Goal: Task Accomplishment & Management: Complete application form

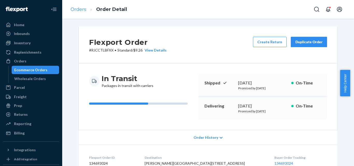
click at [79, 5] on ol "Orders Order Detail" at bounding box center [98, 9] width 65 height 15
click at [78, 10] on link "Orders" at bounding box center [79, 9] width 16 height 6
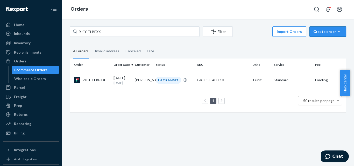
click at [333, 33] on div "Create order" at bounding box center [327, 31] width 29 height 5
click at [318, 46] on span "Ecommerce order" at bounding box center [331, 44] width 32 height 4
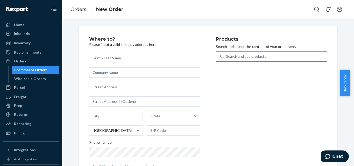
click at [260, 58] on div "Search and add products" at bounding box center [246, 56] width 40 height 5
click at [227, 58] on input "Search and add products" at bounding box center [226, 56] width 1 height 5
paste input "GK-TB-X-300-S"
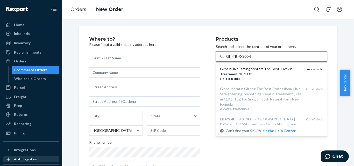
type input "GK-TB-X-300-S"
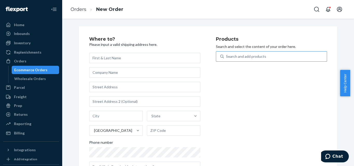
click at [272, 52] on div "Search and add products" at bounding box center [275, 56] width 103 height 9
click at [227, 54] on input "Search and add products" at bounding box center [226, 56] width 1 height 5
paste input "GK-P-TBC-300"
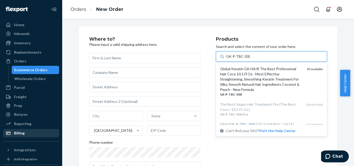
type input "GK-P-TBC-300"
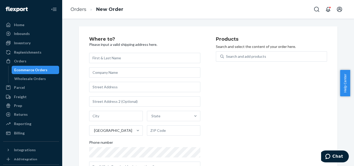
click at [245, 50] on div "Products Search and select the content of your order here. Search and add produ…" at bounding box center [271, 106] width 111 height 139
click at [245, 55] on div "Search and add products" at bounding box center [246, 56] width 40 height 5
click at [227, 55] on input "Search and add products" at bounding box center [226, 56] width 1 height 5
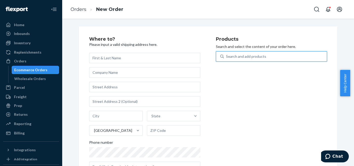
paste input "GKH-SC-200-10"
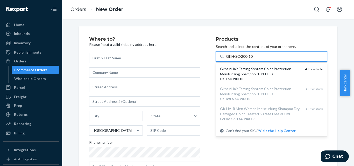
type input "GKH-SC-200-10"
click at [285, 32] on div "Where to? Please input a valid shipping address here. State United States Phone…" at bounding box center [208, 106] width 259 height 160
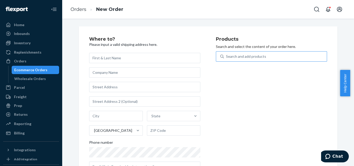
click at [278, 54] on div "Search and add products" at bounding box center [275, 56] width 103 height 9
click at [227, 54] on input "Search and add products" at bounding box center [226, 56] width 1 height 5
paste input "GKH-SC-250-10"
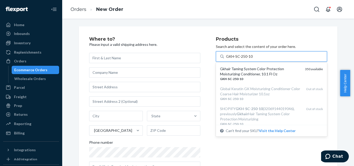
type input "GKH-SC-250-10"
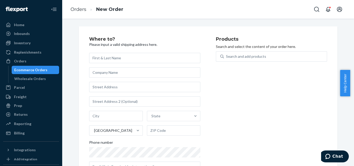
click at [309, 35] on div "Where to? Please input a valid shipping address here. State United States Phone…" at bounding box center [208, 106] width 259 height 160
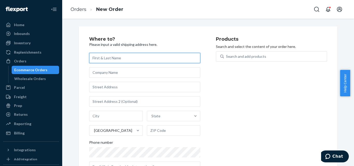
click at [154, 54] on input "text" at bounding box center [144, 58] width 111 height 10
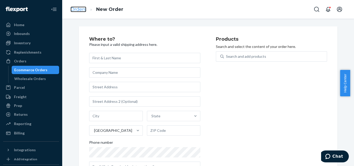
click at [77, 8] on link "Orders" at bounding box center [79, 9] width 16 height 6
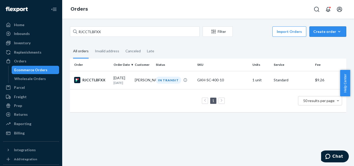
drag, startPoint x: 320, startPoint y: 33, endPoint x: 319, endPoint y: 40, distance: 7.3
click at [320, 33] on div "Create order" at bounding box center [327, 31] width 29 height 5
click at [319, 48] on button "Ecommerce order" at bounding box center [336, 44] width 50 height 11
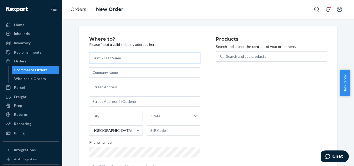
scroll to position [20, 0]
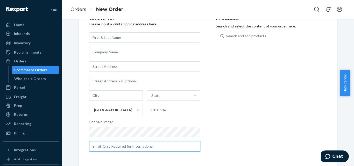
click at [120, 145] on input "text" at bounding box center [144, 146] width 111 height 10
paste input "[EMAIL_ADDRESS][DOMAIN_NAME]"
type input "[EMAIL_ADDRESS][DOMAIN_NAME]"
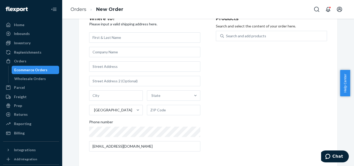
click at [105, 43] on div "State [GEOGRAPHIC_DATA] Phone number [EMAIL_ADDRESS][DOMAIN_NAME]" at bounding box center [144, 91] width 111 height 119
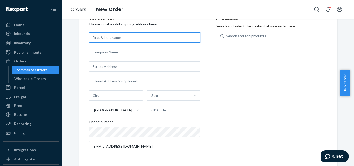
click at [101, 37] on input "text" at bounding box center [144, 37] width 111 height 10
paste input "D [PERSON_NAME]"
type input "D [PERSON_NAME]"
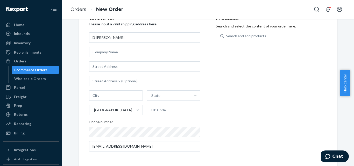
click at [106, 60] on div "D [PERSON_NAME] State [GEOGRAPHIC_DATA] Phone number [EMAIL_ADDRESS][DOMAIN_NAM…" at bounding box center [144, 91] width 111 height 119
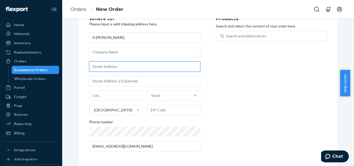
click at [106, 65] on input "text" at bounding box center [144, 66] width 111 height 10
paste input "[STREET_ADDRESS][PERSON_NAME]"
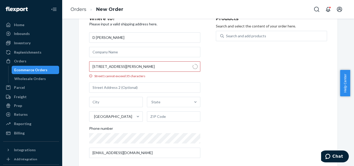
type input "[STREET_ADDRESS]"
type input "[GEOGRAPHIC_DATA]"
type input "27104"
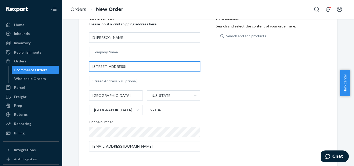
drag, startPoint x: 146, startPoint y: 69, endPoint x: 72, endPoint y: 69, distance: 74.7
click at [72, 69] on div "Where to? Please input a valid shipping address here. [PERSON_NAME] [STREET_ADD…" at bounding box center [208, 86] width 284 height 160
paste input "[STREET_ADDRESS][PERSON_NAME]"
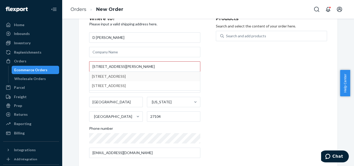
click at [224, 72] on div "Products Search and select the content of your order here. Search and add produ…" at bounding box center [271, 89] width 111 height 146
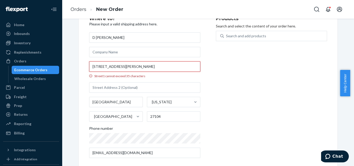
drag, startPoint x: 121, startPoint y: 66, endPoint x: 191, endPoint y: 67, distance: 70.0
click at [191, 67] on input "[STREET_ADDRESS][PERSON_NAME]" at bounding box center [144, 66] width 111 height 10
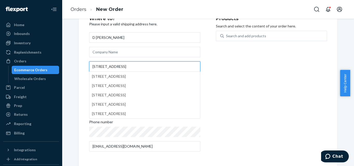
type input "[STREET_ADDRESS]"
click at [273, 105] on div "Products Search and select the content of your order here. Search and add produ…" at bounding box center [271, 85] width 111 height 139
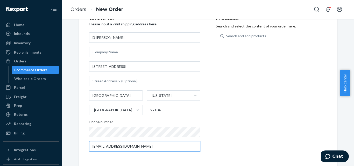
click at [156, 147] on input "[EMAIL_ADDRESS][DOMAIN_NAME]" at bounding box center [144, 146] width 111 height 10
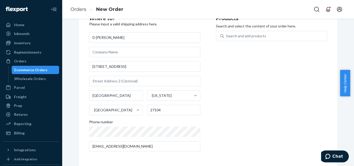
click at [217, 84] on div "Products Search and select the content of your order here. Search and add produ…" at bounding box center [271, 85] width 111 height 139
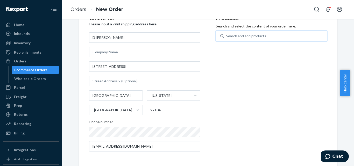
click at [290, 35] on div "Search and add products" at bounding box center [275, 35] width 103 height 9
click at [227, 35] on input "0 results available. Use Up and Down to choose options, press Enter to select t…" at bounding box center [226, 35] width 1 height 5
paste input "GK-P-TBC-300"
type input "GK-P-TBC-300"
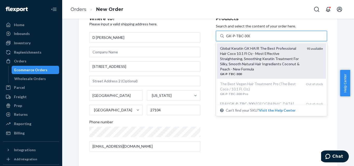
click at [256, 62] on div "Global Keratin GK HAIR The Best Professional Hair Coco 10.1 Fl Oz - Most Effect…" at bounding box center [261, 59] width 83 height 26
click at [250, 39] on input "GK-P-TBC-300" at bounding box center [238, 35] width 24 height 5
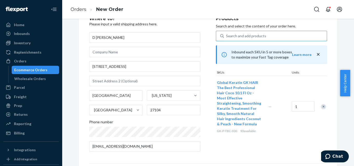
drag, startPoint x: 243, startPoint y: 33, endPoint x: 242, endPoint y: 37, distance: 3.5
click at [243, 33] on div "Search and add products" at bounding box center [246, 35] width 40 height 5
click at [227, 33] on input "Search and add products" at bounding box center [226, 35] width 1 height 5
paste input "GKH-SC-400-10"
type input "GKH-SC-400-10"
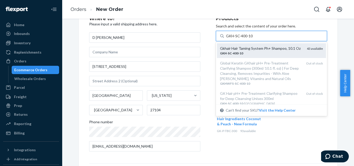
click at [240, 51] on div "Gkhair Hair Taming System Ph+ Shampoo, 10.1 Oz" at bounding box center [261, 48] width 83 height 5
click at [240, 39] on input "GKH-SC-400-10" at bounding box center [239, 35] width 27 height 5
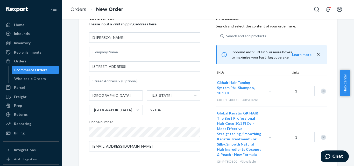
drag, startPoint x: 293, startPoint y: 32, endPoint x: 280, endPoint y: 36, distance: 14.0
click at [293, 32] on div "Search and add products" at bounding box center [275, 35] width 103 height 9
click at [227, 33] on input "Search and add products" at bounding box center [226, 35] width 1 height 5
paste input "GKH-SC-200-10"
type input "GKH-SC-200-10"
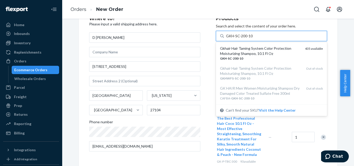
click at [260, 58] on div "GKH - SC - 200 - 10" at bounding box center [260, 58] width 81 height 4
click at [253, 39] on input "GKH-SC-200-10" at bounding box center [239, 35] width 27 height 5
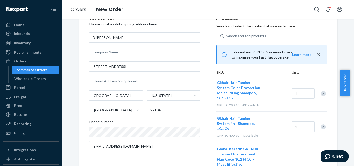
click at [263, 36] on div "Search and add products" at bounding box center [275, 35] width 103 height 9
click at [227, 36] on input "Search and add products" at bounding box center [226, 35] width 1 height 5
click at [263, 36] on div "Search and add products" at bounding box center [275, 35] width 103 height 9
click at [227, 36] on input "Search and add products" at bounding box center [226, 35] width 1 height 5
paste input "GKH-SC-250-10"
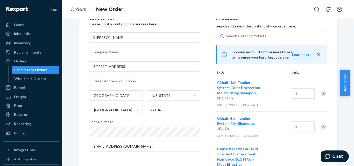
type input "GKH-SC-250-10"
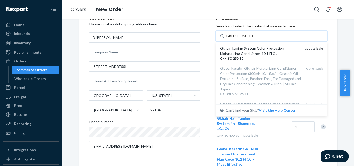
click at [252, 55] on div "Gkhair Taming System Color Protection Moisturizing Conditioner, 10.1 Fl Oz" at bounding box center [260, 51] width 81 height 10
click at [252, 39] on input "GKH-SC-250-10" at bounding box center [239, 35] width 27 height 5
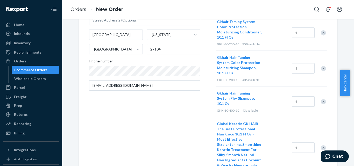
scroll to position [77, 0]
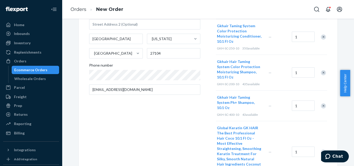
drag, startPoint x: 354, startPoint y: 72, endPoint x: 354, endPoint y: 107, distance: 35.3
click at [354, 107] on body "Home Inbounds Shipping Plans Problems Inventory Products Replenishments Orders …" at bounding box center [177, 83] width 354 height 166
click at [345, 110] on div "Where to? Please input a valid shipping address here. [PERSON_NAME] [STREET_ADD…" at bounding box center [208, 108] width 284 height 319
drag, startPoint x: 354, startPoint y: 96, endPoint x: 350, endPoint y: 122, distance: 25.8
click at [352, 127] on body "Home Inbounds Shipping Plans Problems Inventory Products Replenishments Orders …" at bounding box center [177, 83] width 354 height 166
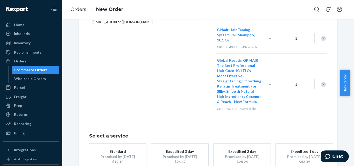
scroll to position [153, 0]
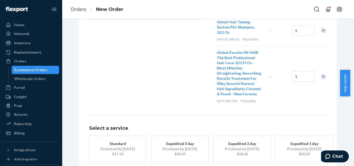
click at [326, 116] on div "Where to? Please input a valid shipping address here. [PERSON_NAME] [STREET_ADD…" at bounding box center [208, 33] width 259 height 319
click at [121, 141] on div "Standard" at bounding box center [117, 143] width 41 height 5
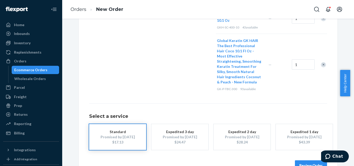
scroll to position [175, 0]
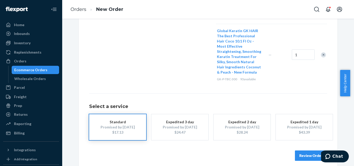
click at [305, 152] on button "Review Order" at bounding box center [311, 156] width 32 height 10
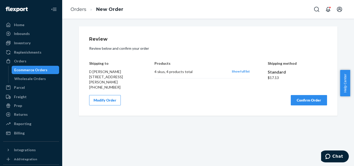
click at [294, 101] on button "Confirm Order" at bounding box center [309, 100] width 36 height 10
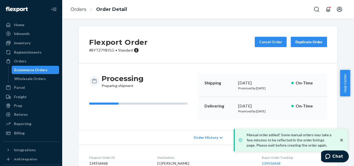
click at [97, 50] on p "# BYTZ7YBYLG • Standard" at bounding box center [118, 50] width 59 height 5
copy p "BYTZ7YBYLG"
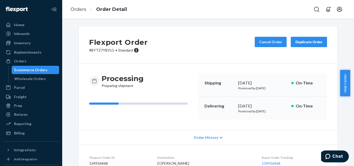
click at [195, 74] on div "Processing Preparing shipment Shipping [DATE] Promised by [DATE] On-Time Delive…" at bounding box center [208, 97] width 238 height 46
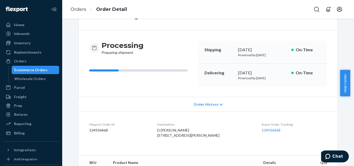
scroll to position [19, 0]
